Goal: Find specific page/section: Find specific page/section

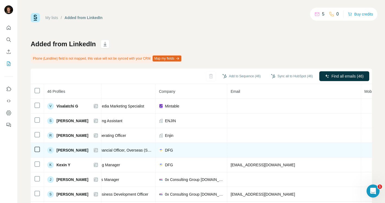
scroll to position [0, 110]
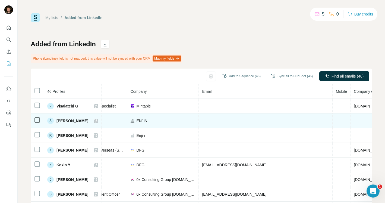
click at [77, 119] on span "[PERSON_NAME]" at bounding box center [72, 120] width 32 height 5
click at [77, 121] on span "[PERSON_NAME]" at bounding box center [72, 120] width 32 height 5
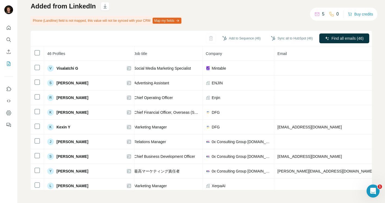
scroll to position [0, 67]
